Goal: Communication & Community: Answer question/provide support

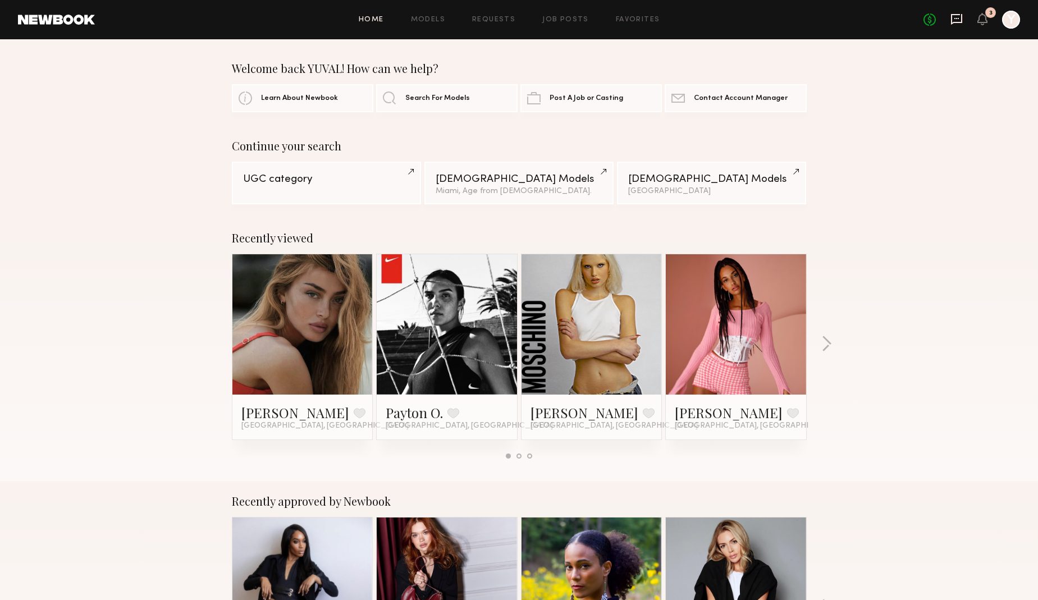
click at [954, 21] on icon at bounding box center [956, 19] width 12 height 12
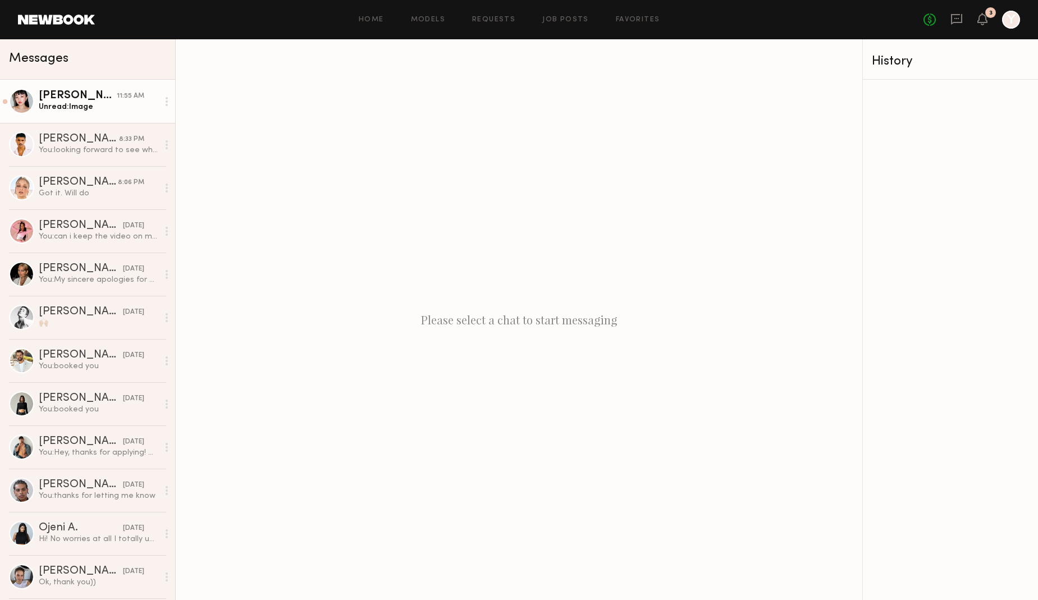
click at [99, 111] on div "Unread: Image" at bounding box center [99, 107] width 120 height 11
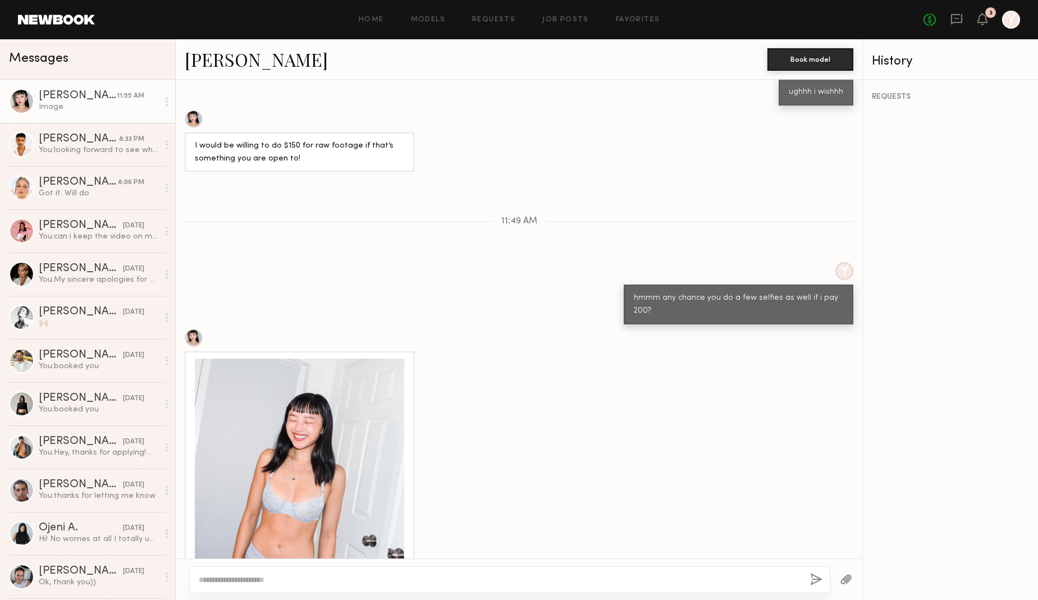
scroll to position [652, 0]
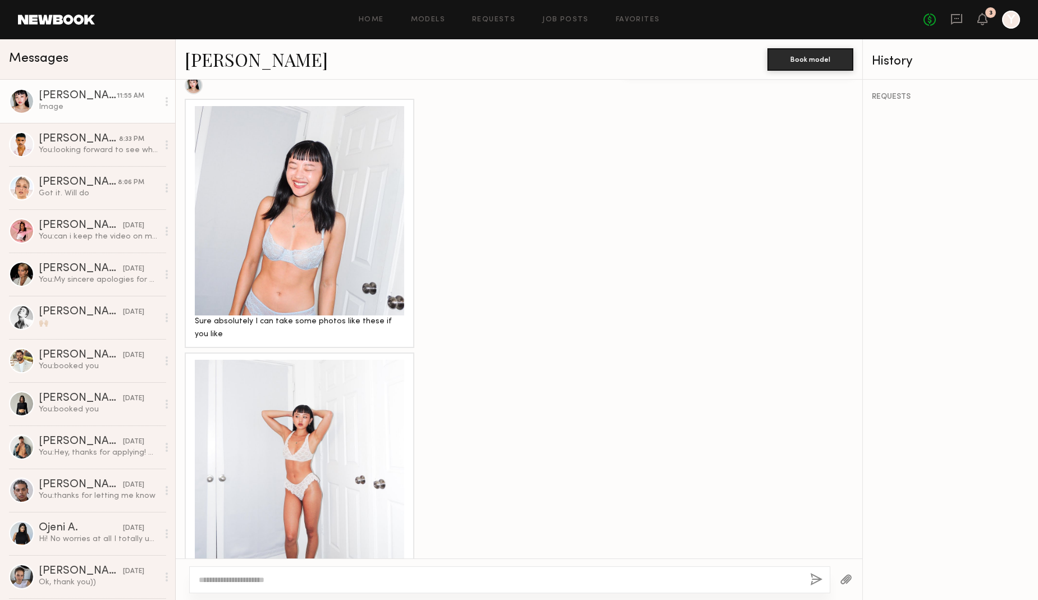
click at [404, 577] on textarea at bounding box center [500, 579] width 602 height 11
type textarea "**********"
click at [815, 578] on button "button" at bounding box center [816, 580] width 12 height 14
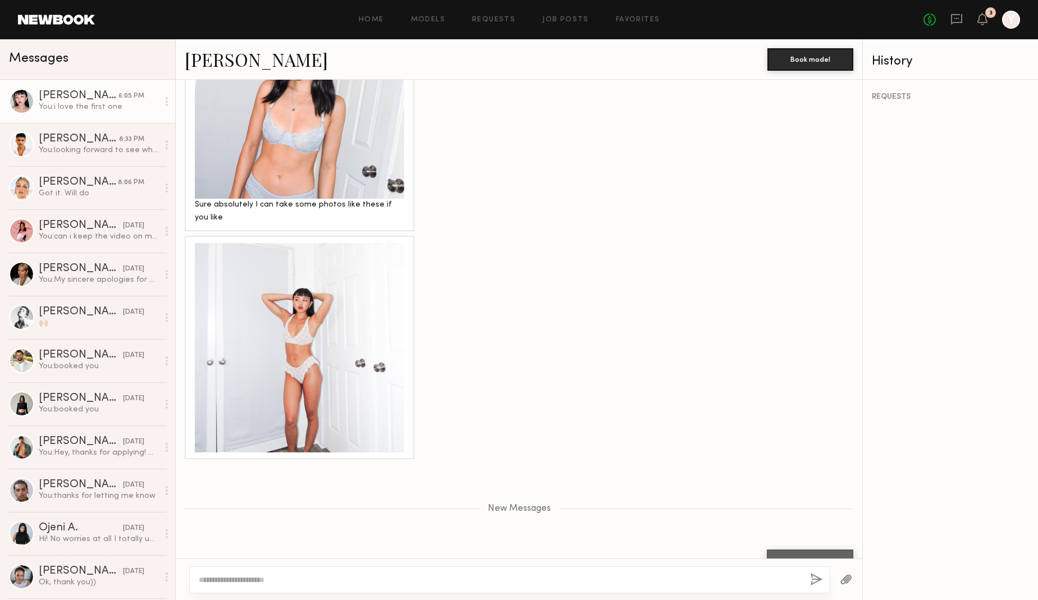
click at [717, 566] on div at bounding box center [509, 579] width 641 height 27
click at [708, 575] on textarea at bounding box center [500, 579] width 602 height 11
type textarea "*******"
click at [819, 577] on button "button" at bounding box center [816, 580] width 12 height 14
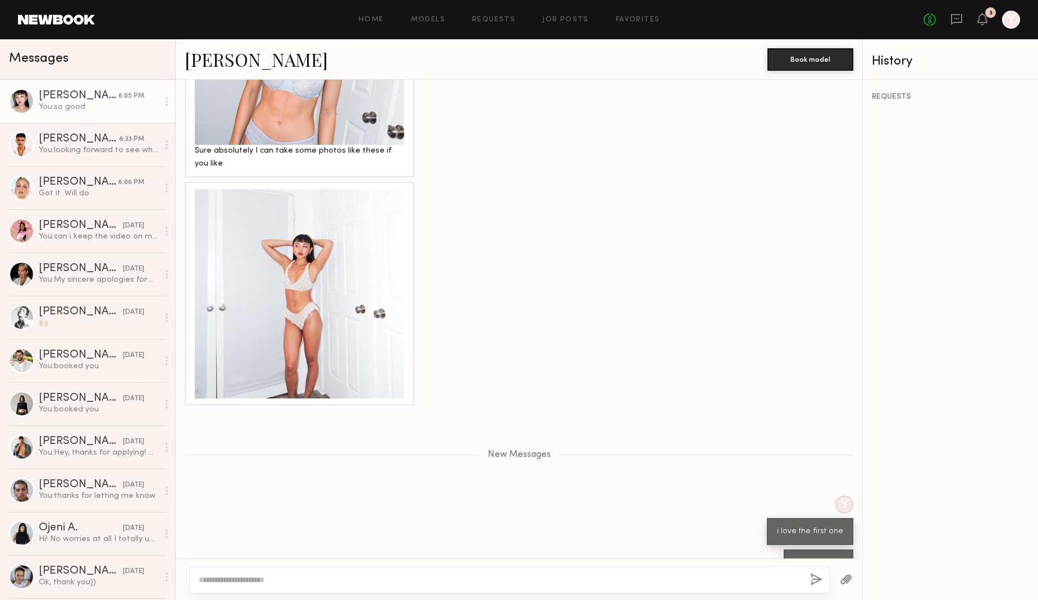
click at [337, 587] on div at bounding box center [509, 579] width 641 height 27
click at [337, 584] on textarea at bounding box center [500, 579] width 602 height 11
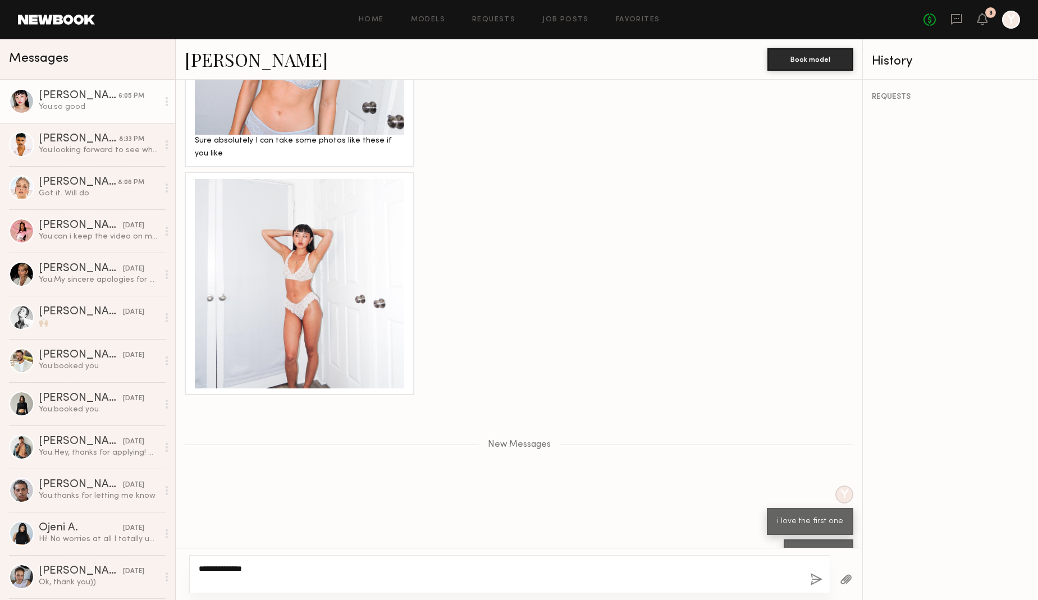
type textarea "**********"
click at [819, 578] on button "button" at bounding box center [816, 580] width 12 height 14
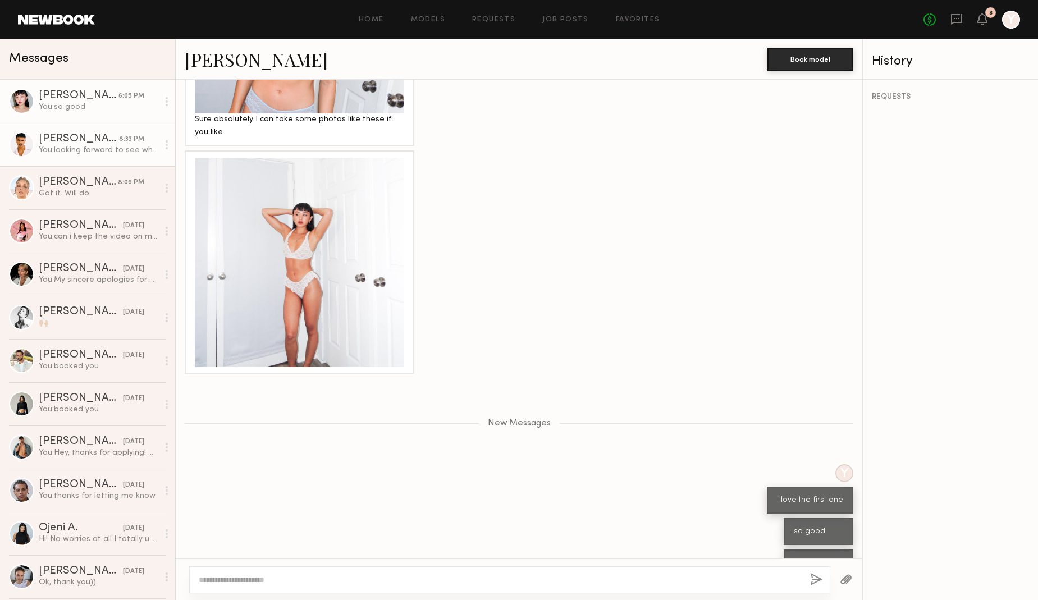
click at [77, 153] on div "You: looking forward to see what you creates" at bounding box center [99, 150] width 120 height 11
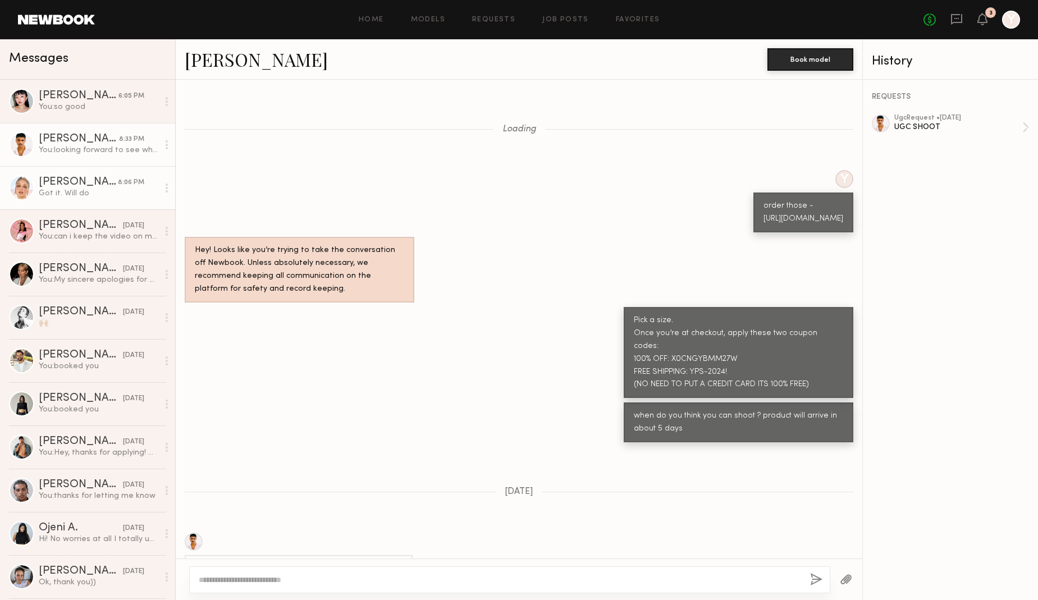
scroll to position [313, 0]
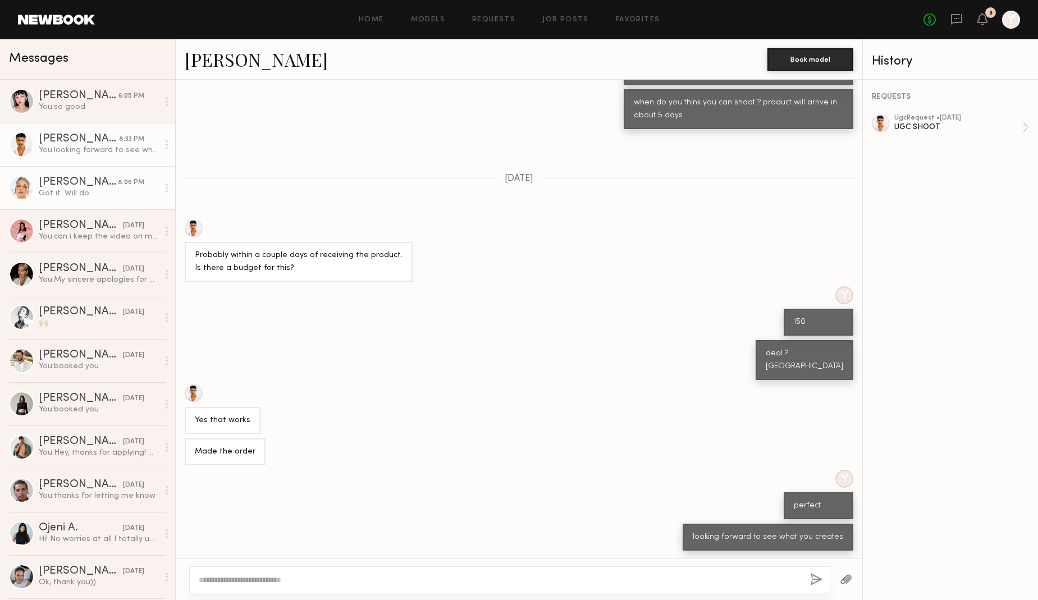
click at [79, 181] on div "[PERSON_NAME]" at bounding box center [78, 182] width 79 height 11
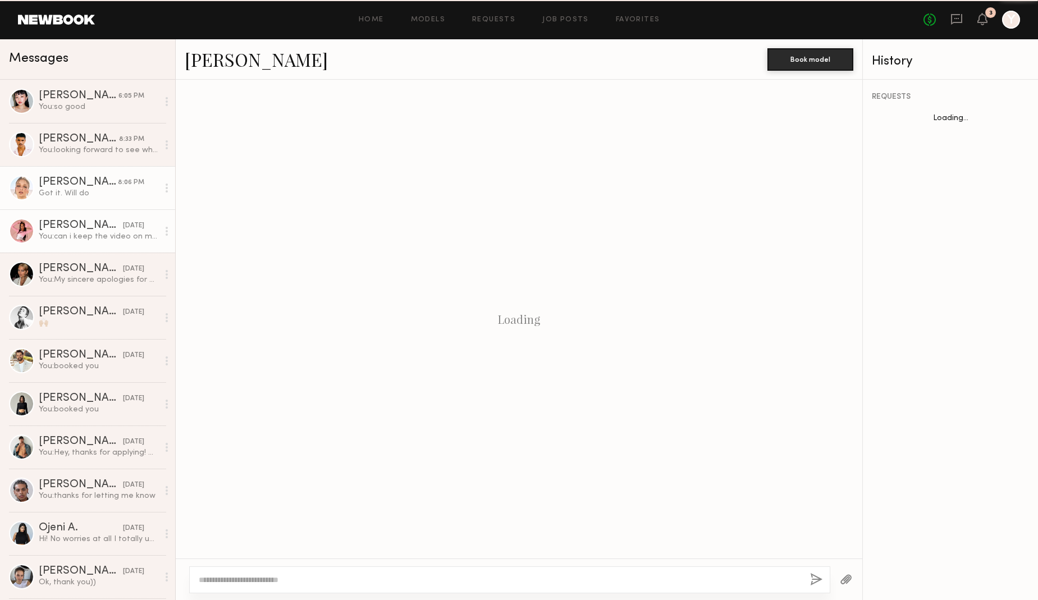
scroll to position [55, 0]
